Goal: Transaction & Acquisition: Obtain resource

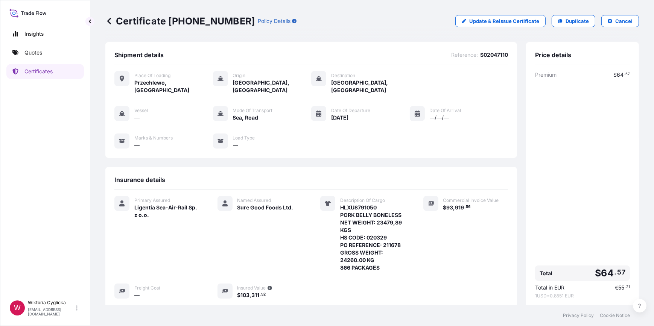
scroll to position [68, 0]
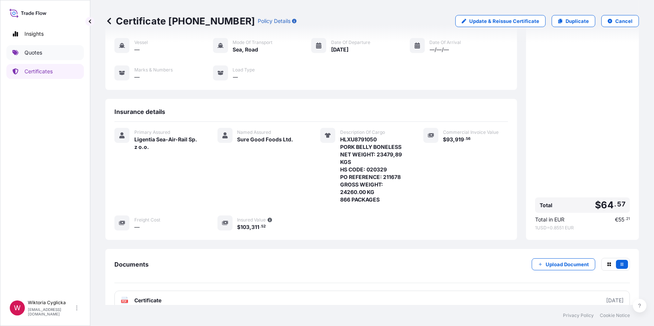
click at [55, 55] on link "Quotes" at bounding box center [45, 52] width 78 height 15
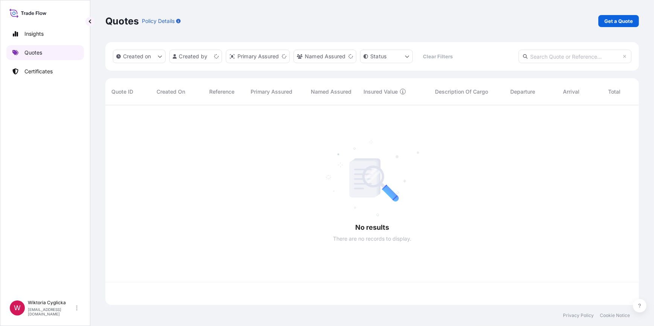
scroll to position [199, 529]
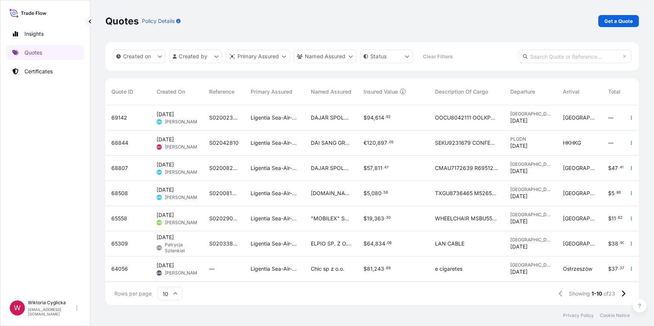
click at [539, 56] on input "text" at bounding box center [575, 57] width 113 height 14
click at [607, 23] on p "Get a Quote" at bounding box center [619, 21] width 29 height 8
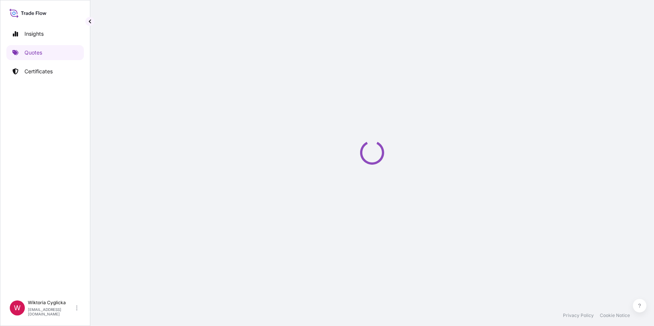
select select "Sea"
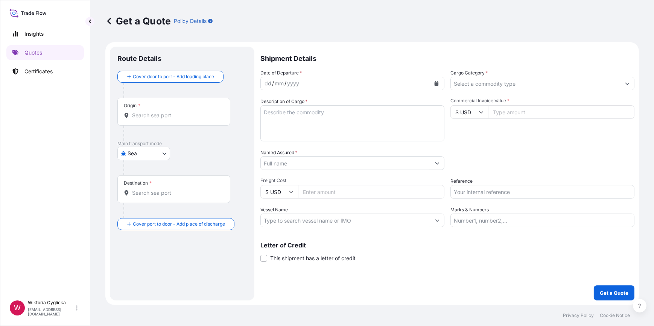
click at [488, 91] on div "Date of Departure * dd / mm / yyyy Cargo Category * Description of Cargo * Comm…" at bounding box center [448, 148] width 374 height 158
click at [485, 84] on input "Cargo Category *" at bounding box center [536, 84] width 170 height 14
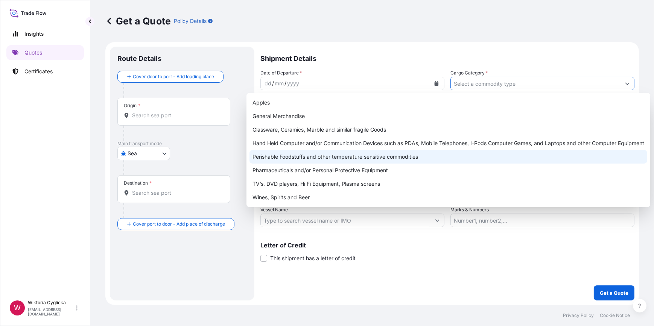
click at [322, 162] on div "Perishable Foodstuffs and other temperature sensitive commodities" at bounding box center [449, 157] width 398 height 14
type input "Perishable Foodstuffs and other temperature sensitive commodities"
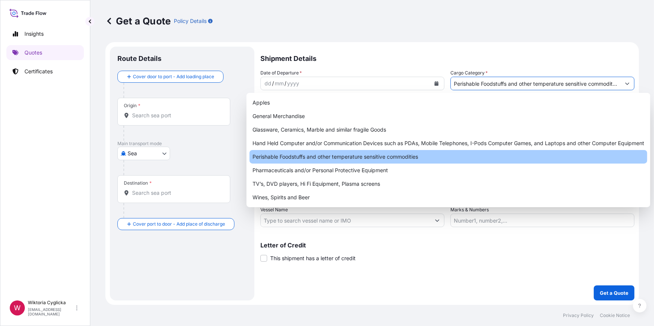
click at [489, 151] on div "Packing Category Type to search a container mode Please select a primary mode o…" at bounding box center [543, 159] width 184 height 21
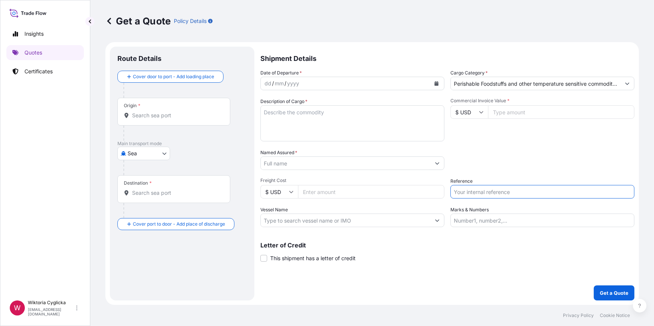
click at [482, 192] on input "Reference" at bounding box center [543, 192] width 184 height 14
paste input "S02047233"
type input "S02047233"
click at [483, 167] on div "Packing Category Type to search a container mode Please select a primary mode o…" at bounding box center [543, 159] width 184 height 21
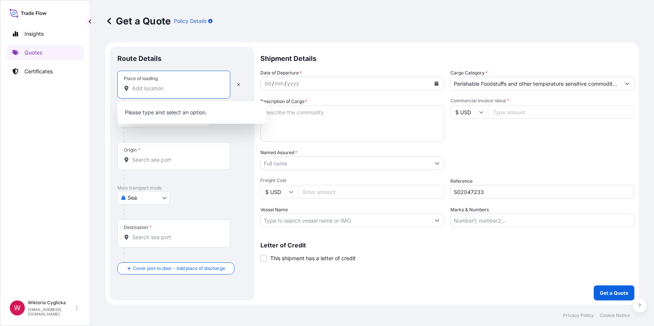
click at [175, 91] on input "Place of loading" at bounding box center [176, 89] width 89 height 8
paste input "[GEOGRAPHIC_DATA]"
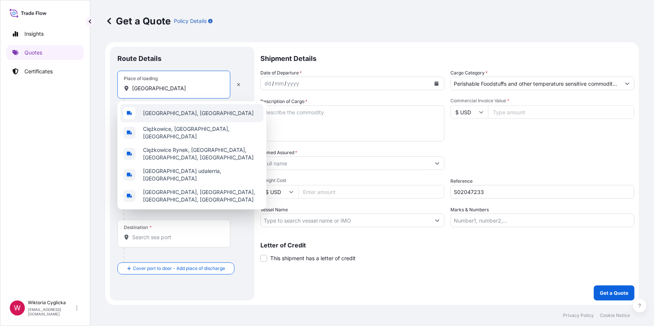
click at [158, 115] on span "[GEOGRAPHIC_DATA], [GEOGRAPHIC_DATA]" at bounding box center [198, 114] width 111 height 8
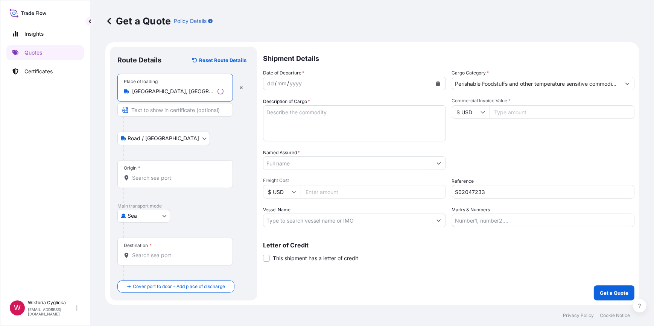
type input "[GEOGRAPHIC_DATA], [GEOGRAPHIC_DATA]"
click at [155, 181] on input "Origin *" at bounding box center [177, 178] width 91 height 8
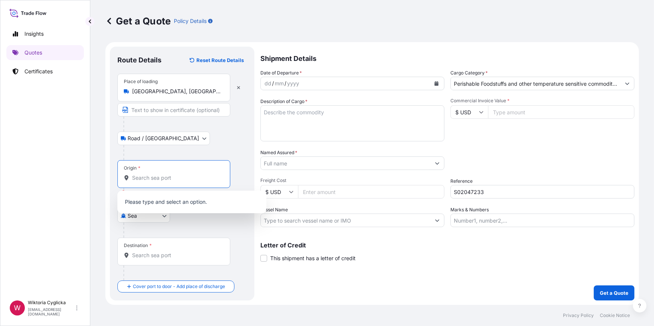
click at [178, 177] on input "Origin * Please select an origin" at bounding box center [176, 178] width 89 height 8
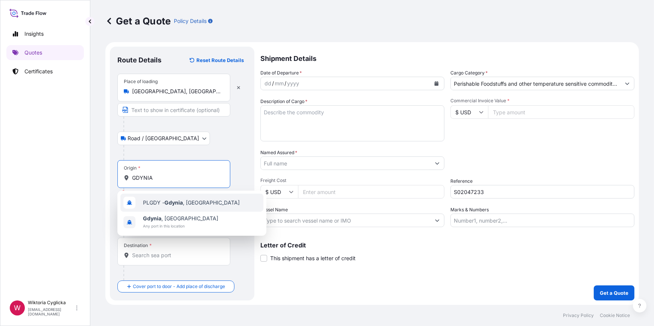
click at [157, 200] on span "PLGDY - [GEOGRAPHIC_DATA] , [GEOGRAPHIC_DATA]" at bounding box center [191, 203] width 97 height 8
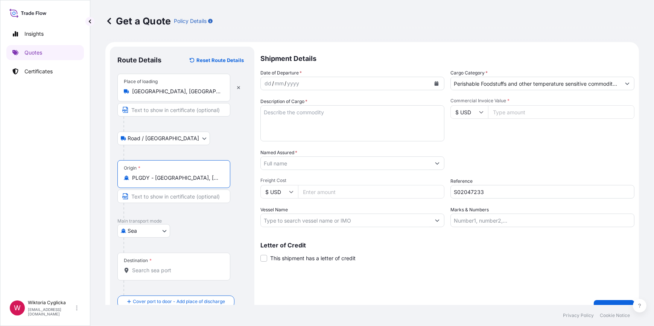
type input "PLGDY - [GEOGRAPHIC_DATA], [GEOGRAPHIC_DATA]"
click at [146, 271] on input "Destination *" at bounding box center [176, 271] width 89 height 8
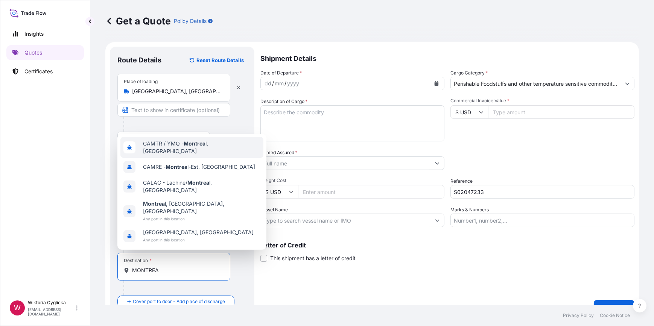
click at [183, 155] on span "CAMTR / YMQ - Montrea l, [GEOGRAPHIC_DATA]" at bounding box center [201, 147] width 117 height 15
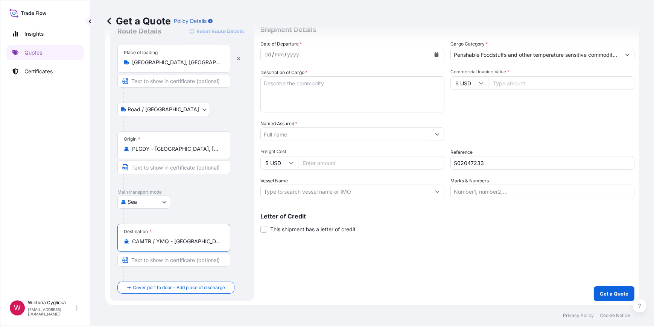
scroll to position [29, 0]
type input "CAMTR / YMQ - [GEOGRAPHIC_DATA], [GEOGRAPHIC_DATA]"
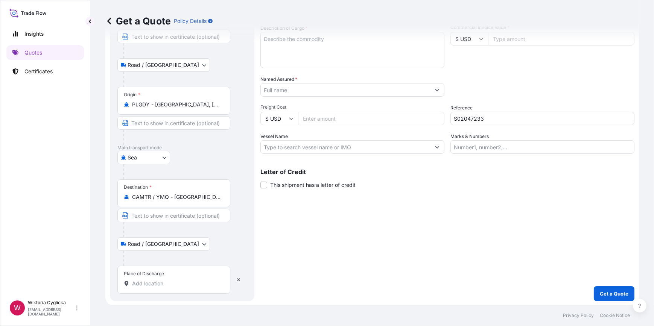
scroll to position [74, 0]
click at [163, 280] on input "Place of Discharge" at bounding box center [176, 284] width 89 height 8
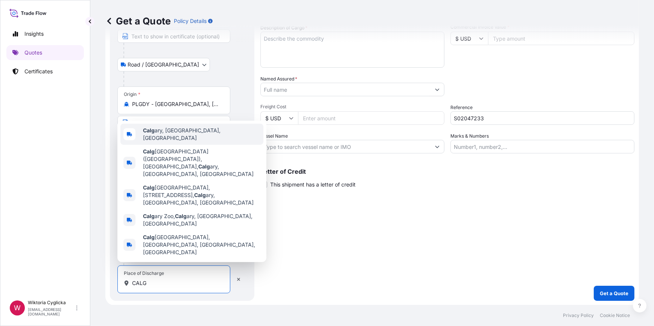
click at [171, 145] on div "Calg ary, [GEOGRAPHIC_DATA], [GEOGRAPHIC_DATA]" at bounding box center [191, 134] width 143 height 21
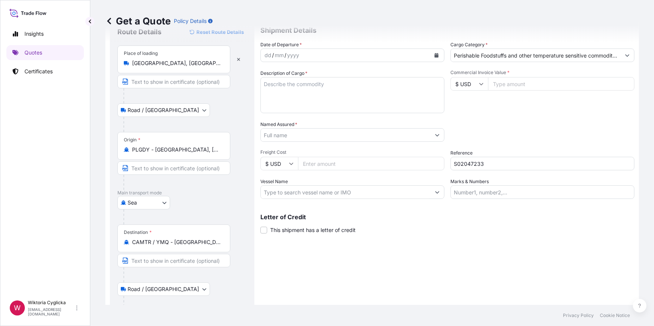
scroll to position [5, 0]
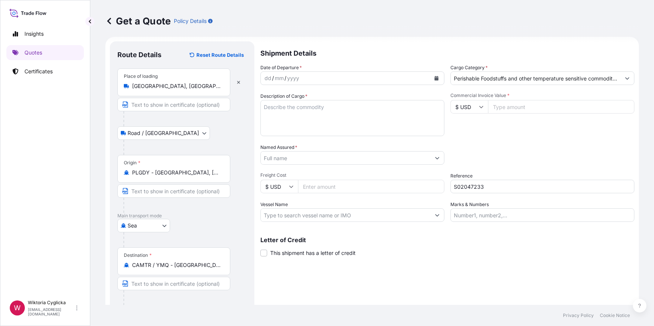
type input "[GEOGRAPHIC_DATA], [GEOGRAPHIC_DATA], [GEOGRAPHIC_DATA]"
click at [301, 114] on textarea "Description of Cargo *" at bounding box center [353, 118] width 184 height 36
click at [289, 162] on input "Named Assured *" at bounding box center [346, 158] width 170 height 14
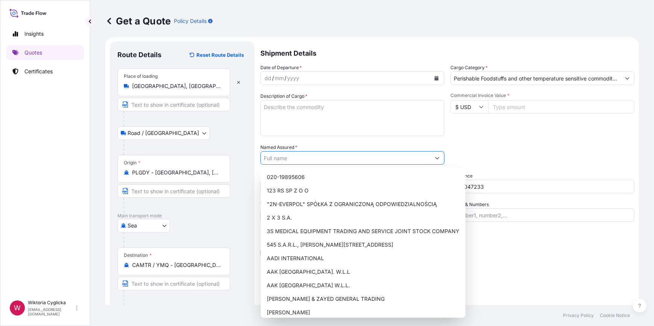
paste input "TRI-STAR INTERNATIONAL BRAND MANAGEMENT INC."
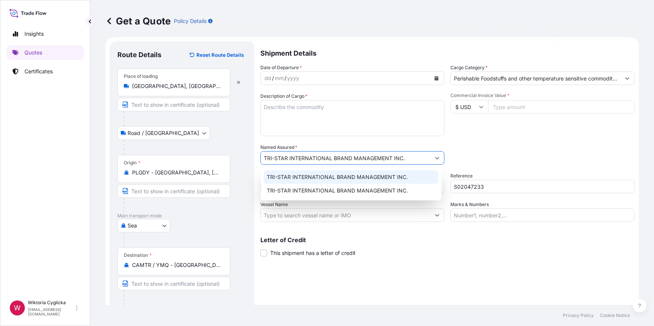
click at [289, 174] on span "TRI-STAR INTERNATIONAL BRAND MANAGEMENT INC." at bounding box center [337, 178] width 141 height 8
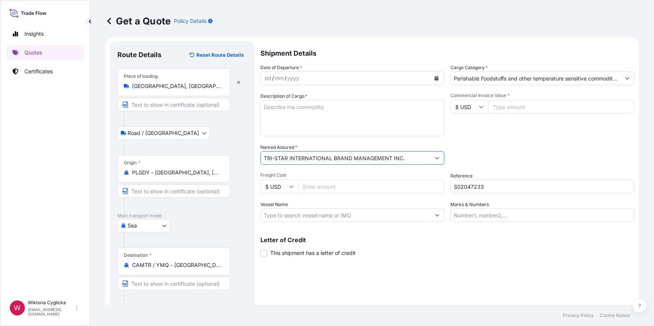
type input "TRI-STAR INTERNATIONAL BRAND MANAGEMENT INC."
click at [502, 137] on div "Date of Departure * dd / mm / yyyy Cargo Category * Perishable Foodstuffs and o…" at bounding box center [448, 143] width 374 height 158
click at [480, 108] on icon at bounding box center [481, 107] width 5 height 5
click at [462, 139] on div "zł PLN" at bounding box center [467, 132] width 32 height 14
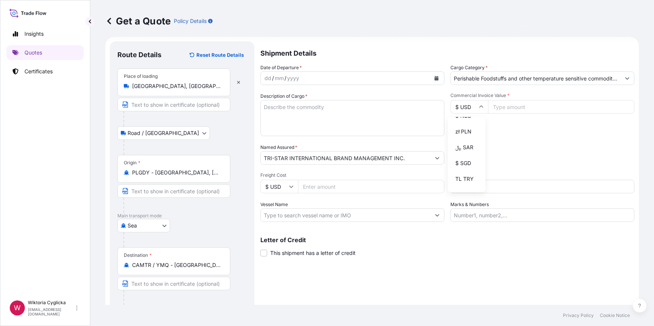
type input "zł PLN"
click at [500, 109] on input "Commercial Invoice Value *" at bounding box center [561, 107] width 146 height 14
type input "97954"
click at [548, 136] on div "Commercial Invoice Value * zł PLN 97954" at bounding box center [543, 115] width 184 height 44
click at [329, 116] on textarea "Description of Cargo *" at bounding box center [353, 118] width 184 height 36
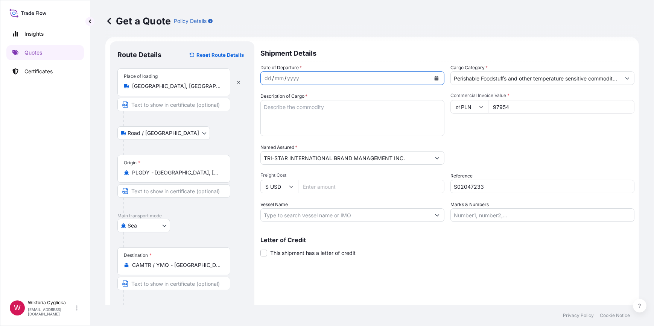
click at [437, 79] on button "Calendar" at bounding box center [437, 78] width 12 height 12
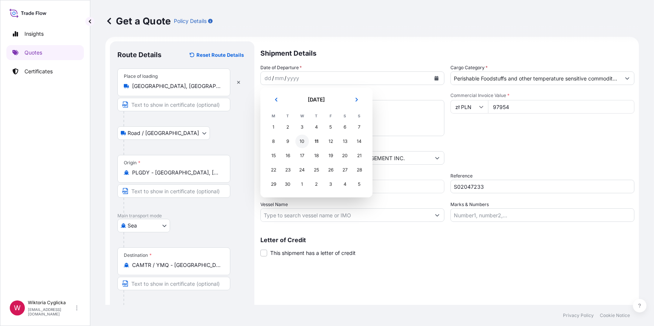
click at [302, 143] on div "10" at bounding box center [303, 142] width 14 height 14
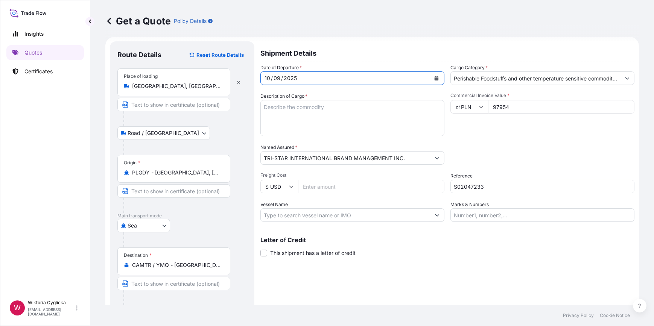
click at [489, 127] on div "Commercial Invoice Value * zł PLN 97954" at bounding box center [543, 115] width 184 height 44
click at [346, 186] on input "Freight Cost" at bounding box center [371, 187] width 146 height 14
drag, startPoint x: 504, startPoint y: 156, endPoint x: 463, endPoint y: 143, distance: 43.0
click at [504, 156] on div "Packing Category Type to search a container mode Please select a primary mode o…" at bounding box center [543, 154] width 184 height 21
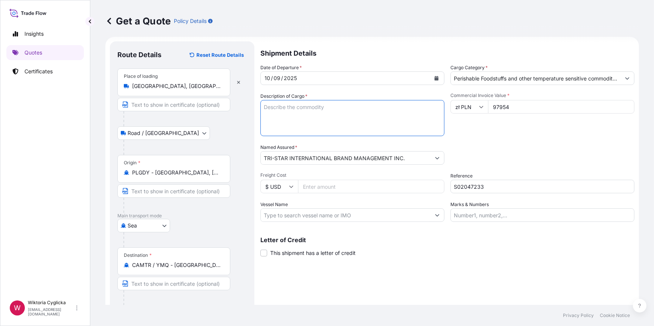
click at [363, 117] on textarea "Description of Cargo *" at bounding box center [353, 118] width 184 height 36
paste textarea "HLBU9056638"
paste textarea "SOUP IN JARS HS CODE: 210410 NET WEIGHT: 15090.500 KGS"
click at [316, 131] on textarea "HLBU9056638 SOUP IN JARS HS CODE: 210410 NET WEIGHT: 15090.500 KGS GROSS WEIGHT:" at bounding box center [353, 118] width 184 height 36
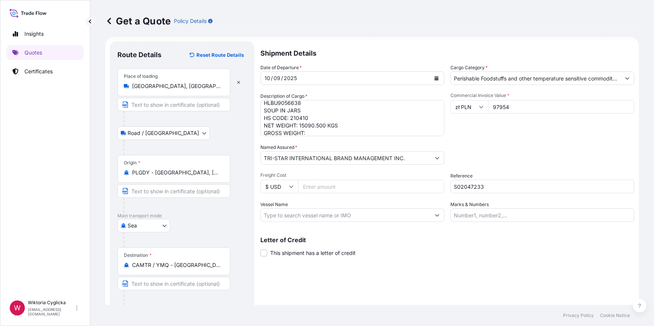
click at [323, 128] on textarea "HLBU9056638 SOUP IN JARS HS CODE: 210410 NET WEIGHT: 15090.500 KGS GROSS WEIGHT:" at bounding box center [353, 118] width 184 height 36
click at [322, 130] on textarea "HLBU9056638 SOUP IN JARS HS CODE: 210410 NET WEIGHT: 15090.500 KGS GROSS WEIGHT:" at bounding box center [353, 118] width 184 height 36
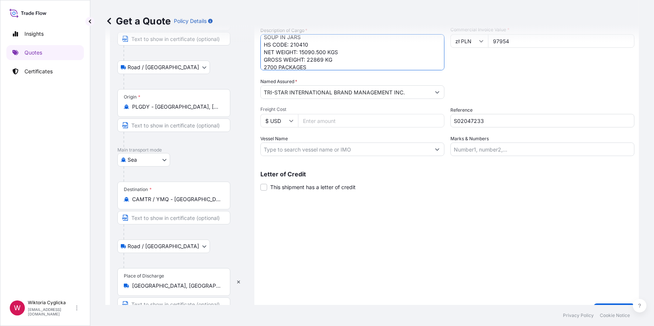
scroll to position [74, 0]
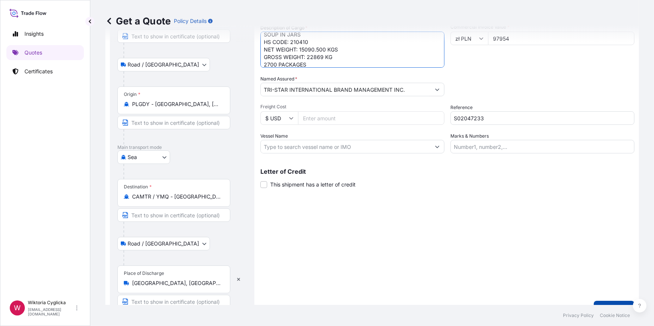
type textarea "HLBU9056638 SOUP IN JARS HS CODE: 210410 NET WEIGHT: 15090.500 KGS GROSS WEIGHT…"
click at [600, 301] on button "Get a Quote" at bounding box center [614, 308] width 41 height 15
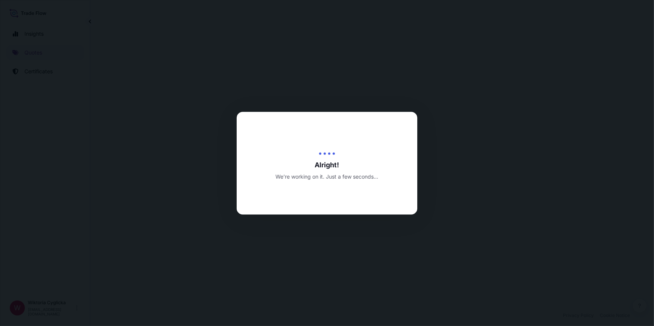
select select "Road / [GEOGRAPHIC_DATA]"
select select "Sea"
select select "Road / [GEOGRAPHIC_DATA]"
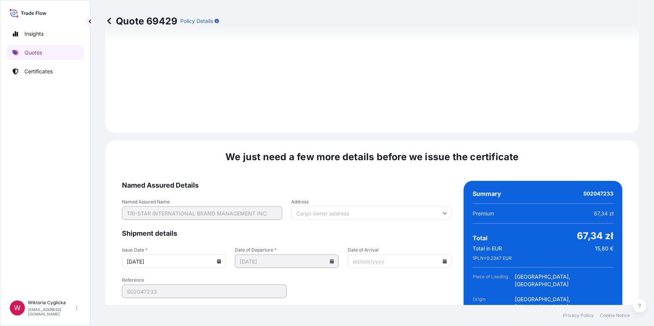
scroll to position [1099, 0]
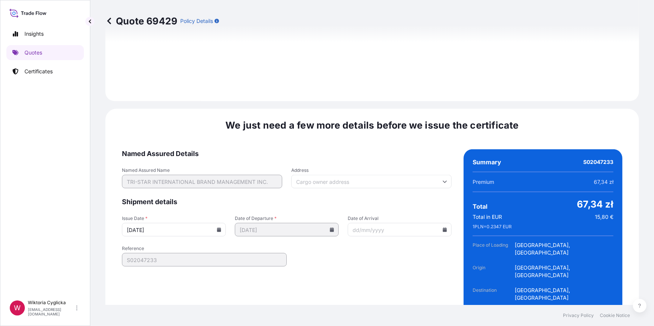
click at [217, 228] on icon at bounding box center [219, 230] width 4 height 5
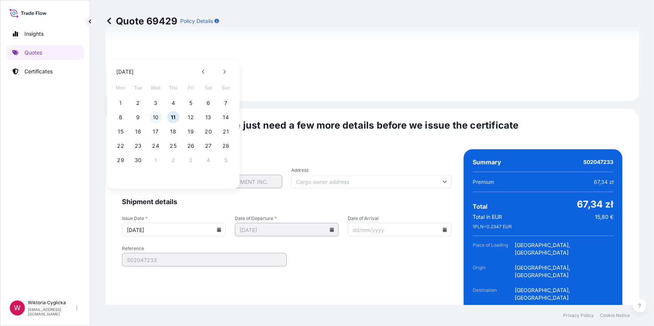
click at [155, 117] on button "10" at bounding box center [156, 117] width 12 height 12
type input "[DATE]"
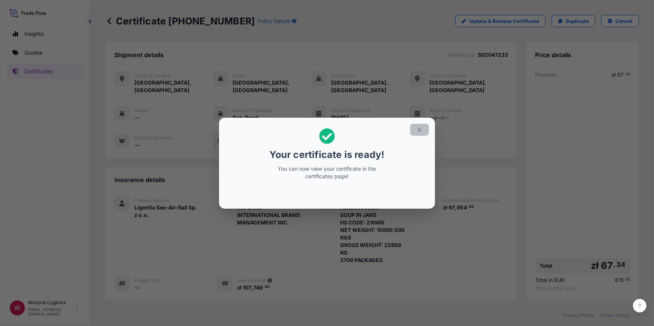
click at [417, 128] on icon "button" at bounding box center [419, 130] width 7 height 7
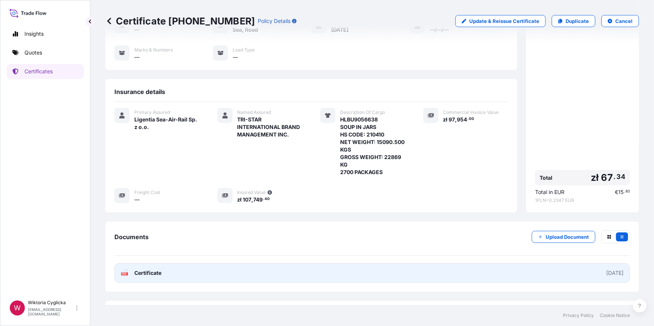
scroll to position [91, 0]
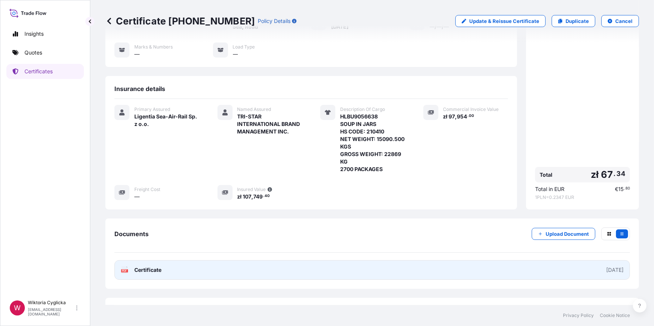
click at [358, 267] on link "PDF Certificate [DATE]" at bounding box center [372, 271] width 516 height 20
